Goal: Task Accomplishment & Management: Manage account settings

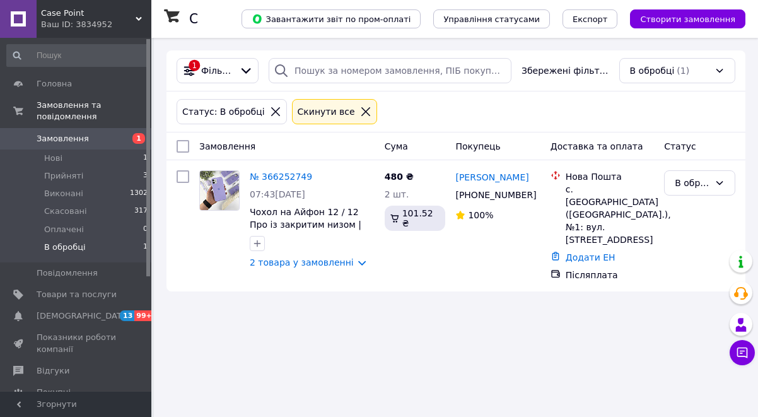
click at [90, 160] on li "Нові 1" at bounding box center [77, 159] width 155 height 18
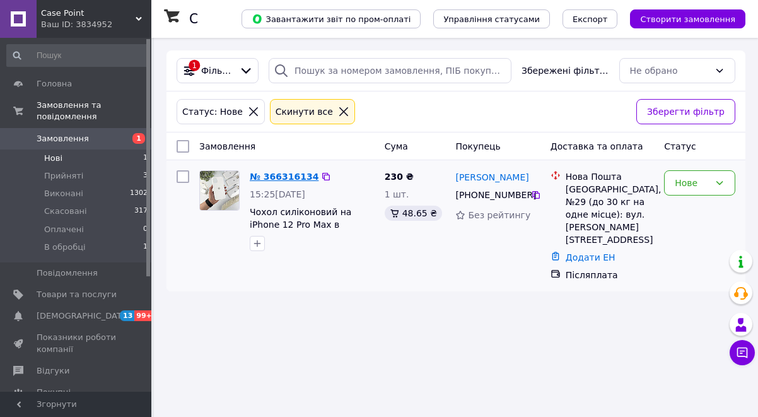
click at [292, 175] on link "№ 366316134" at bounding box center [284, 177] width 69 height 10
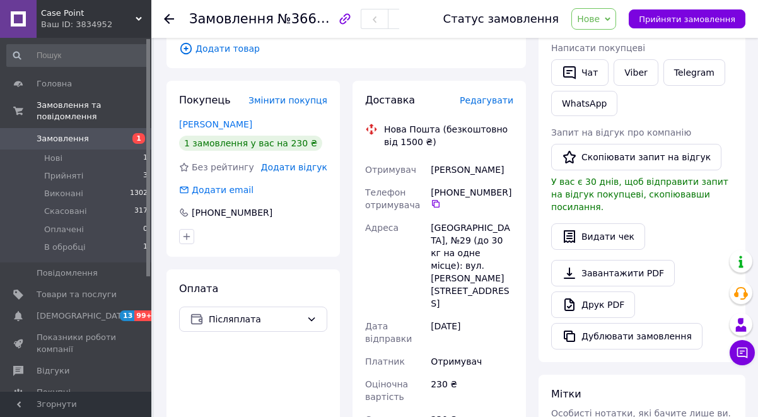
scroll to position [234, 0]
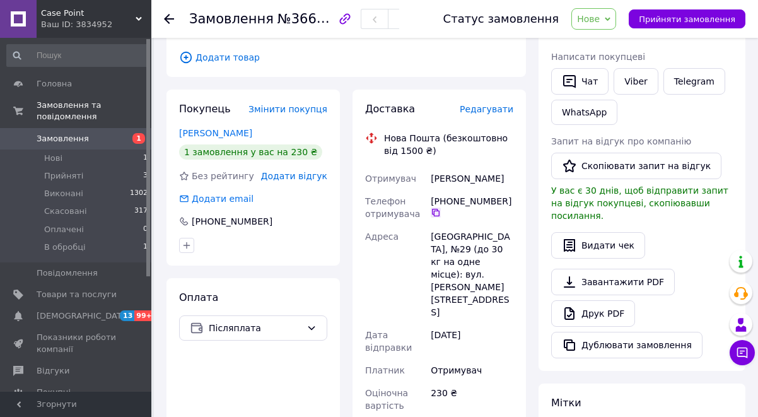
click at [437, 208] on icon at bounding box center [436, 213] width 10 height 10
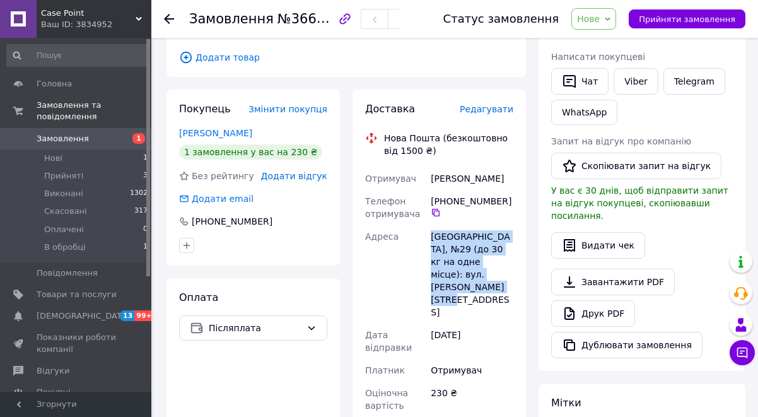
drag, startPoint x: 432, startPoint y: 222, endPoint x: 490, endPoint y: 282, distance: 83.9
click at [490, 282] on div "[GEOGRAPHIC_DATA], №29 (до 30 кг на одне місце): вул. [PERSON_NAME][STREET_ADDR…" at bounding box center [472, 274] width 88 height 98
copy div "[GEOGRAPHIC_DATA], №29 (до 30 кг на одне місце): вул. [PERSON_NAME][STREET_ADDR…"
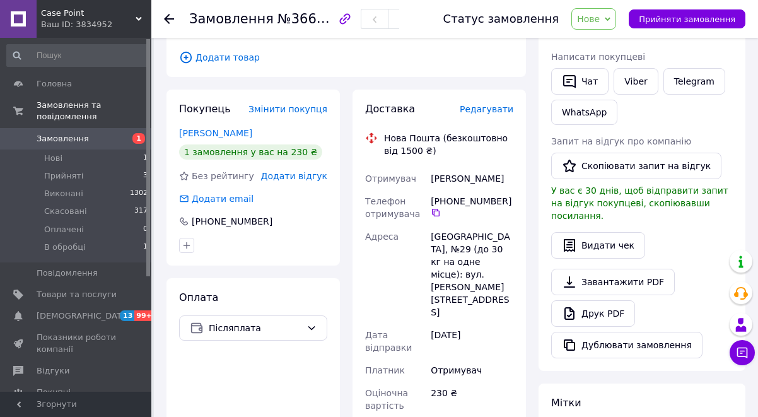
click at [610, 26] on span "Нове" at bounding box center [594, 18] width 45 height 21
click at [613, 124] on li "В обробці" at bounding box center [601, 119] width 58 height 19
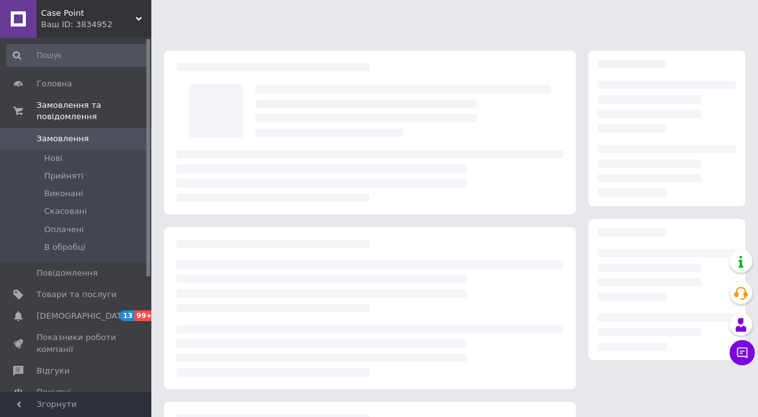
scroll to position [160, 0]
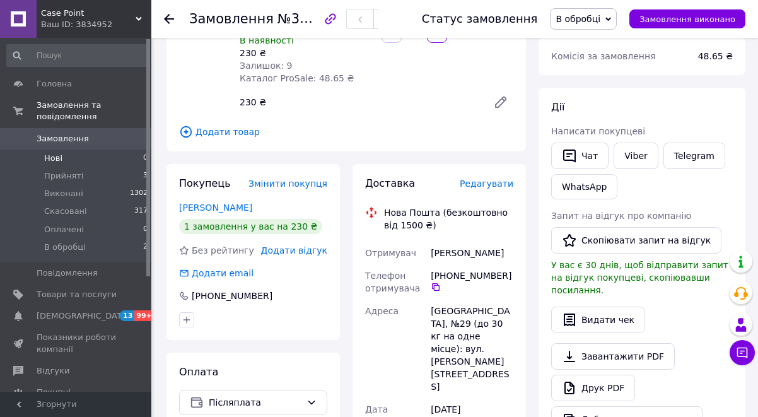
click at [98, 156] on li "Нові 0" at bounding box center [77, 159] width 155 height 18
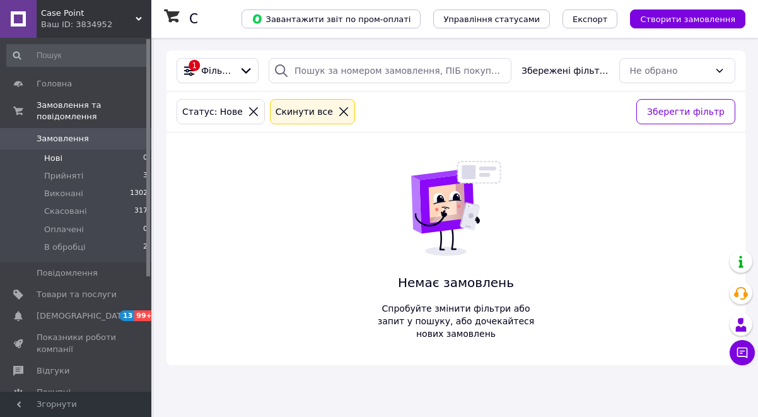
click at [95, 163] on li "Нові 0" at bounding box center [77, 159] width 155 height 18
click at [102, 251] on li "В обробці 2" at bounding box center [77, 251] width 155 height 24
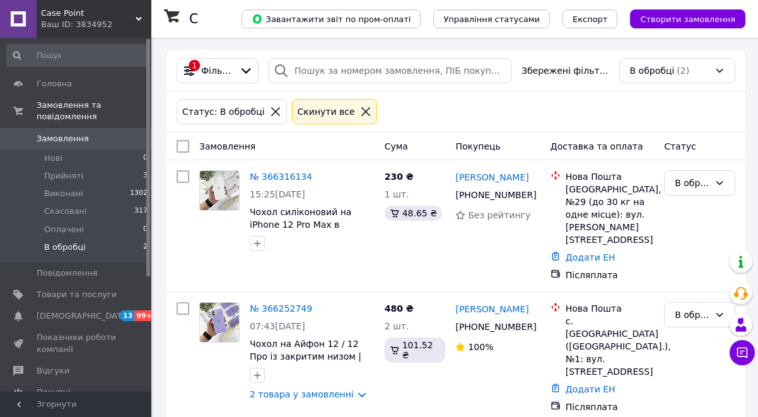
click at [103, 230] on li "Оплачені 0" at bounding box center [77, 230] width 155 height 18
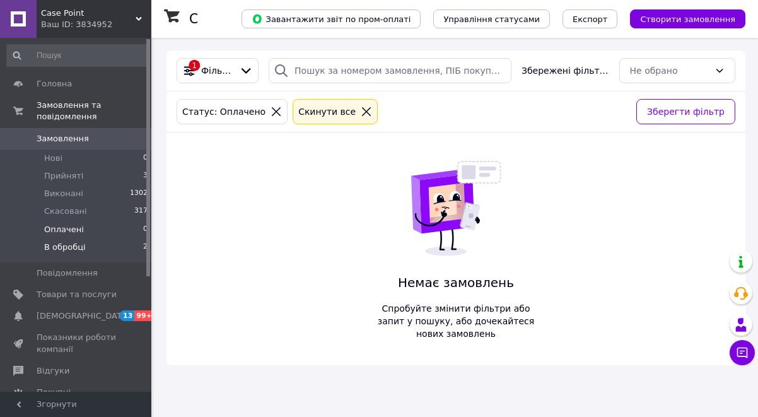
click at [95, 244] on li "В обробці 2" at bounding box center [77, 251] width 155 height 24
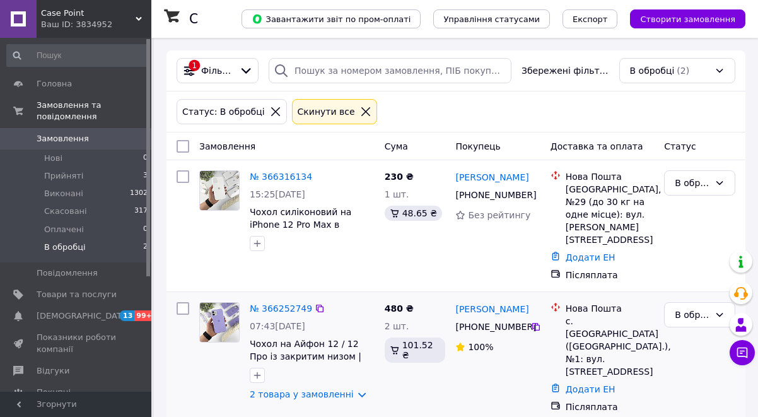
click at [283, 301] on div "№ 366252749" at bounding box center [281, 308] width 65 height 15
click at [281, 304] on link "№ 366252749" at bounding box center [281, 309] width 62 height 10
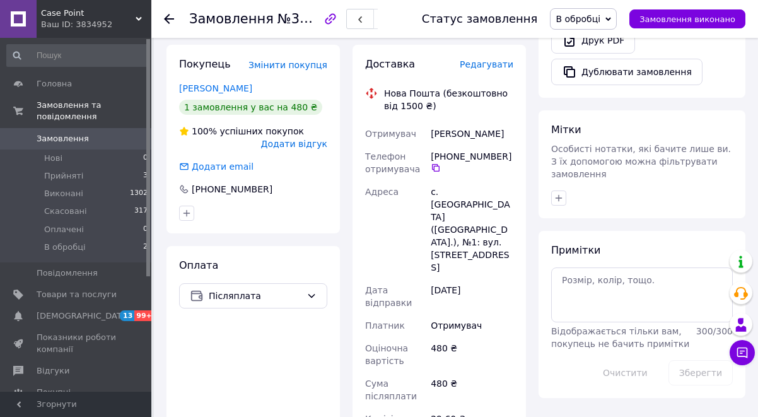
scroll to position [507, 0]
click at [477, 64] on span "Редагувати" at bounding box center [487, 64] width 54 height 10
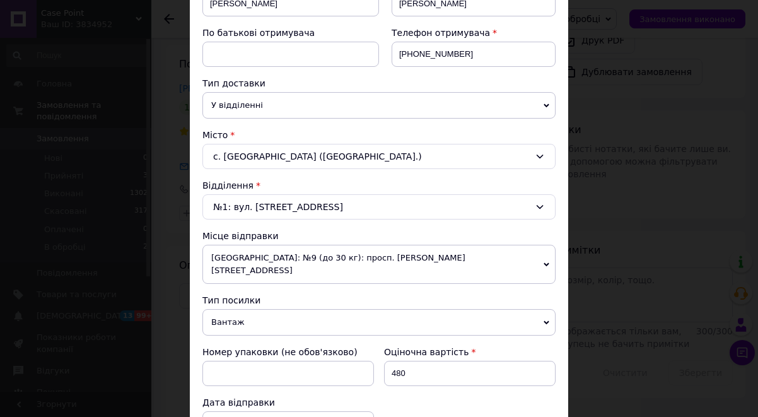
scroll to position [291, 0]
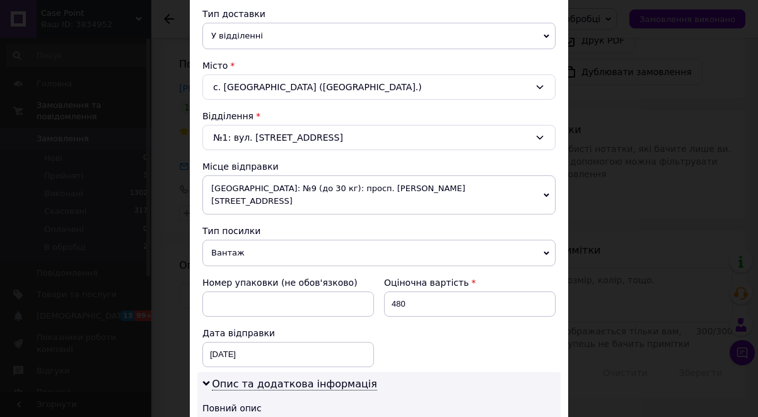
click at [262, 247] on span "Вантаж" at bounding box center [379, 253] width 353 height 27
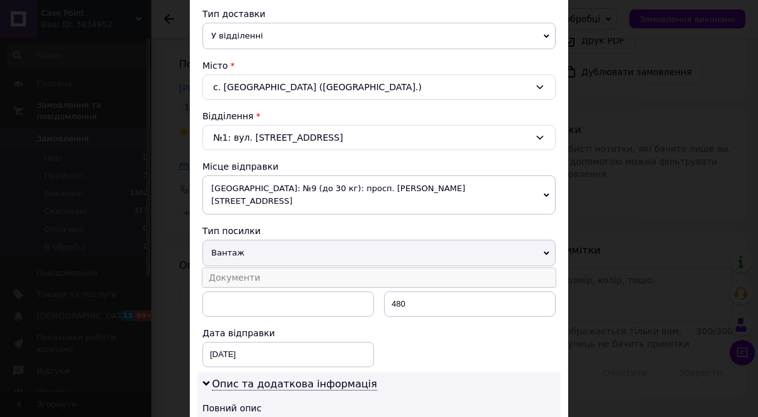
click at [269, 268] on li "Документи" at bounding box center [379, 277] width 353 height 19
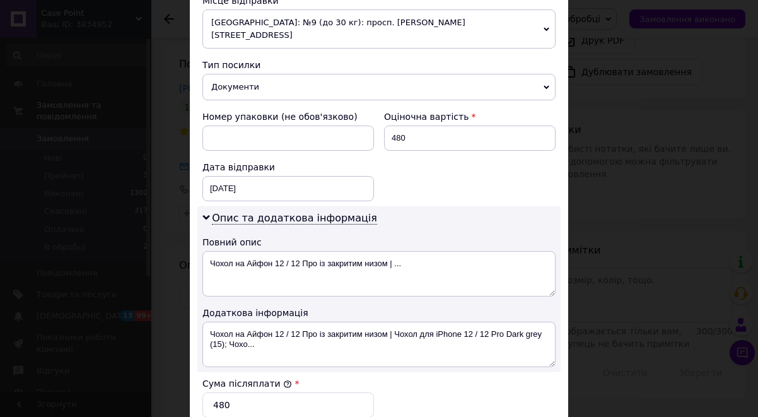
scroll to position [699, 0]
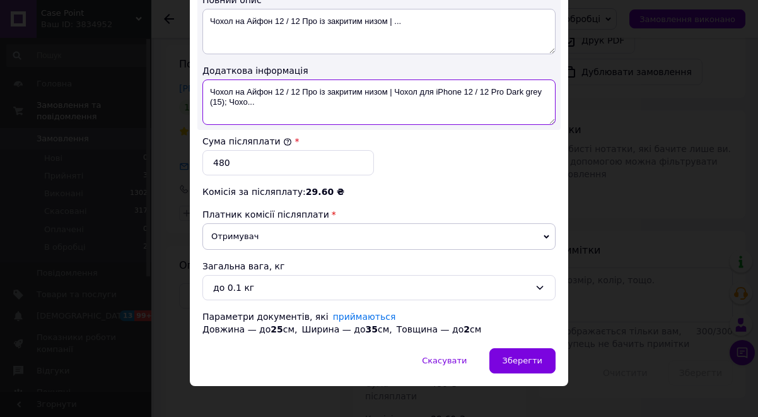
click at [237, 80] on textarea "Чохол на Айфон 12 / 12 Про із закритим низом | Чохол для iPhone 12 / 12 Pro Dar…" at bounding box center [379, 102] width 353 height 45
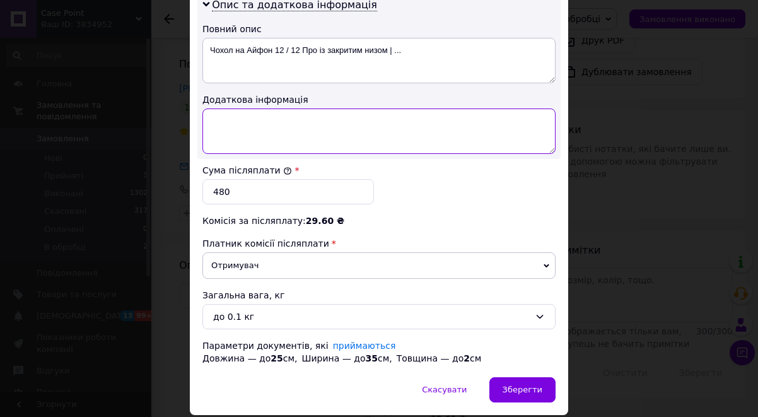
scroll to position [671, 0]
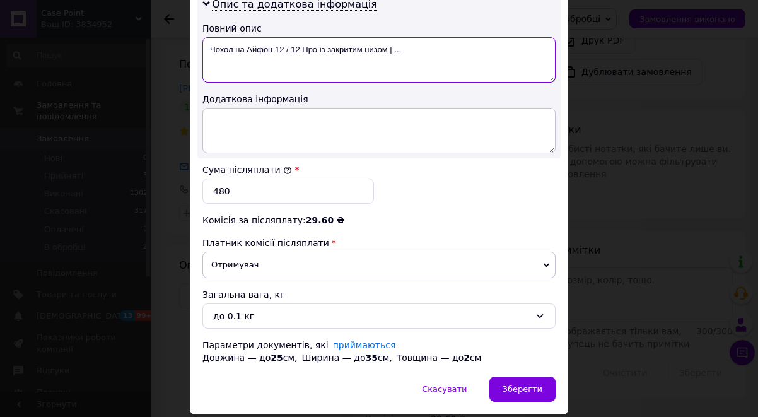
drag, startPoint x: 238, startPoint y: 37, endPoint x: 427, endPoint y: 38, distance: 188.7
click at [427, 38] on textarea "Чохол на Айфон 12 / 12 Про із закритим низом | ..." at bounding box center [379, 59] width 353 height 45
type textarea "Чохол"
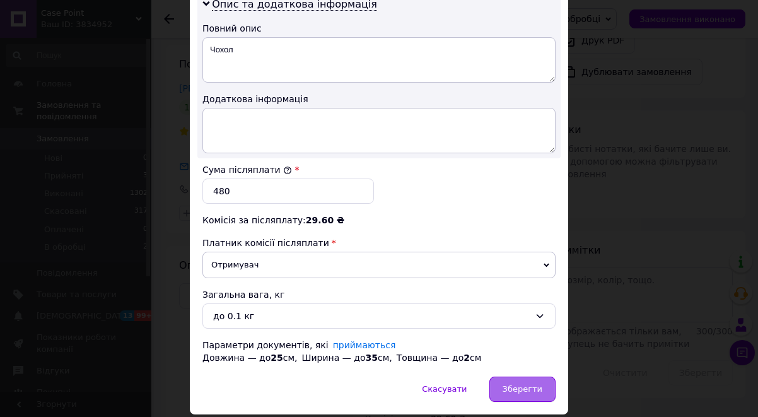
click at [516, 382] on div "Зберегти" at bounding box center [523, 389] width 66 height 25
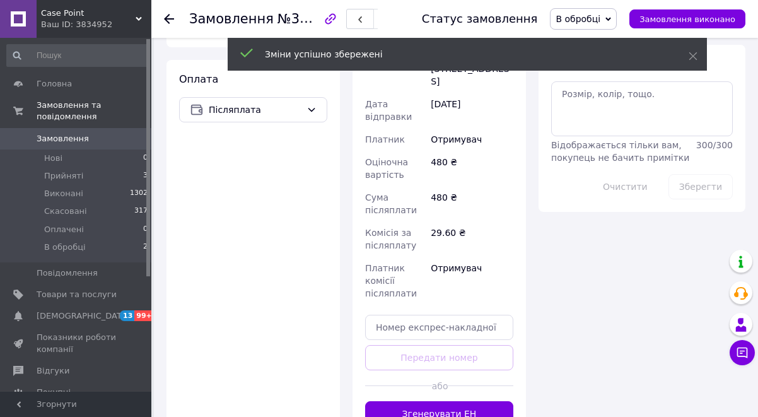
scroll to position [701, 0]
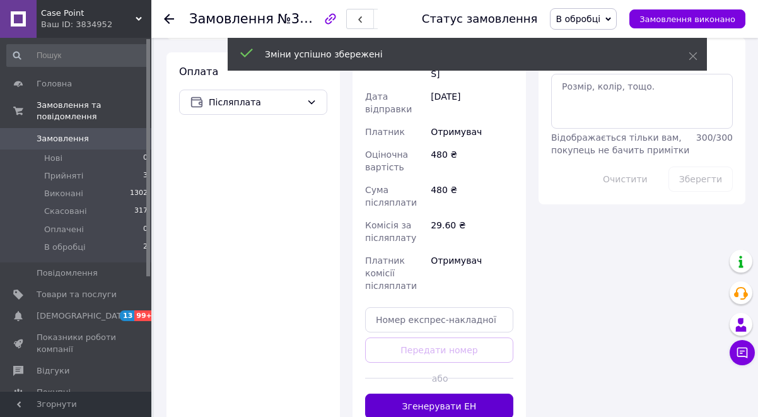
click at [447, 394] on button "Згенерувати ЕН" at bounding box center [439, 406] width 148 height 25
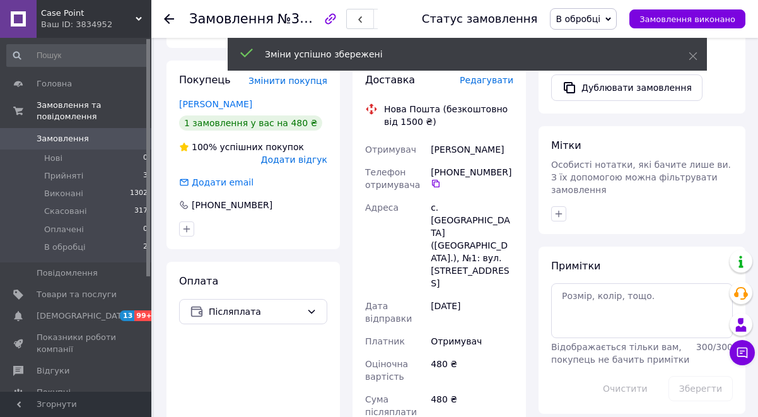
scroll to position [493, 0]
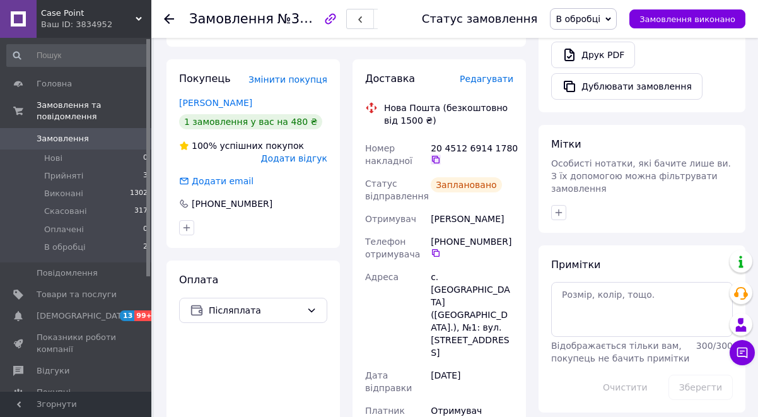
click at [435, 159] on icon at bounding box center [436, 160] width 8 height 8
click at [592, 13] on span "В обробці" at bounding box center [583, 18] width 67 height 21
click at [596, 40] on li "Прийнято" at bounding box center [584, 44] width 66 height 19
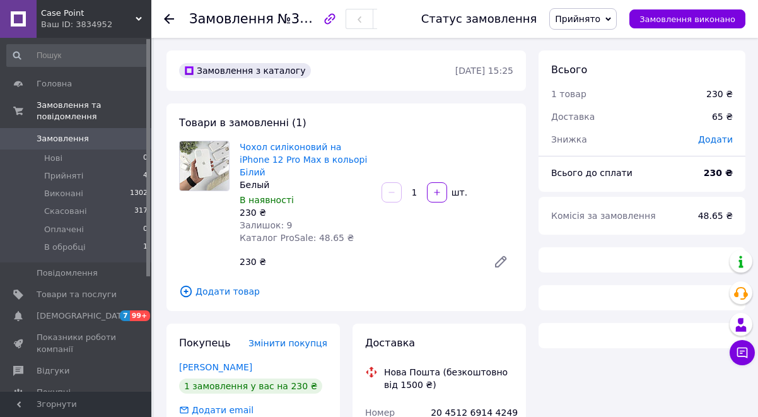
scroll to position [282, 0]
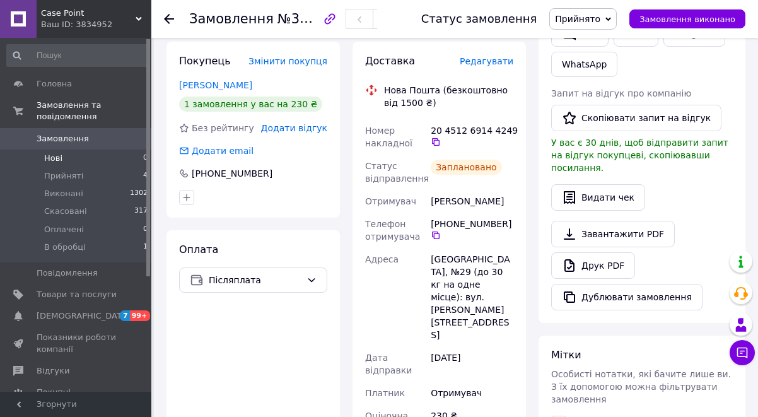
click at [78, 153] on li "Нові 0" at bounding box center [77, 159] width 155 height 18
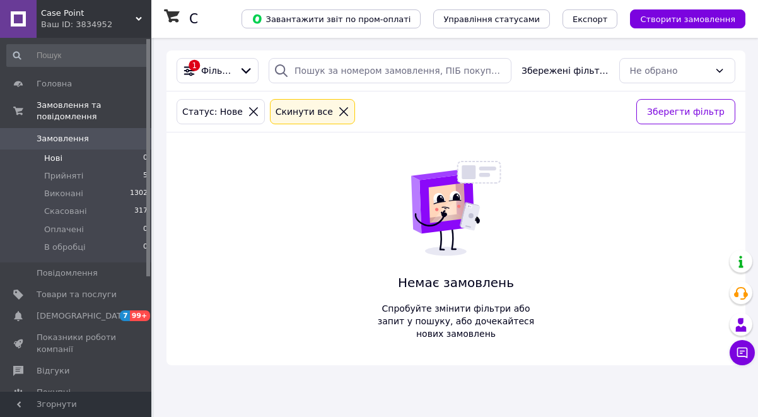
click at [110, 156] on li "Нові 0" at bounding box center [77, 159] width 155 height 18
click at [109, 239] on li "В обробці 0" at bounding box center [77, 251] width 155 height 24
